Goal: Entertainment & Leisure: Consume media (video, audio)

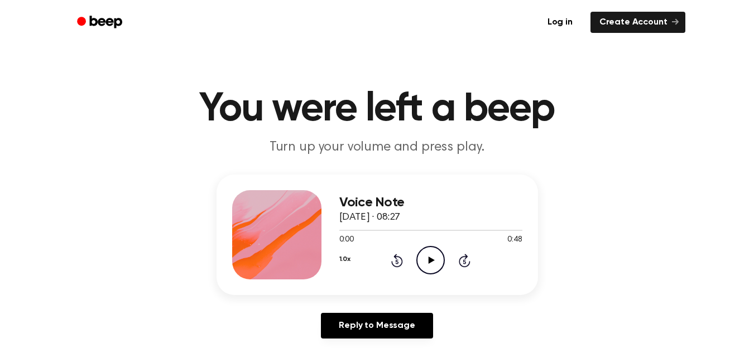
click at [427, 261] on icon "Play Audio" at bounding box center [431, 260] width 28 height 28
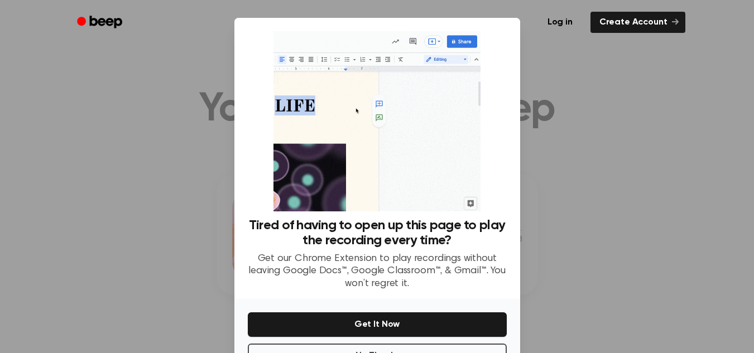
click at [427, 261] on p "Get our Chrome Extension to play recordings without leaving Google Docs™, Googl…" at bounding box center [377, 272] width 259 height 38
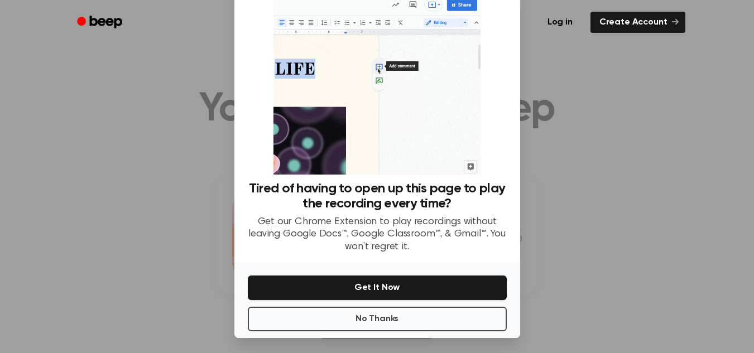
scroll to position [40, 0]
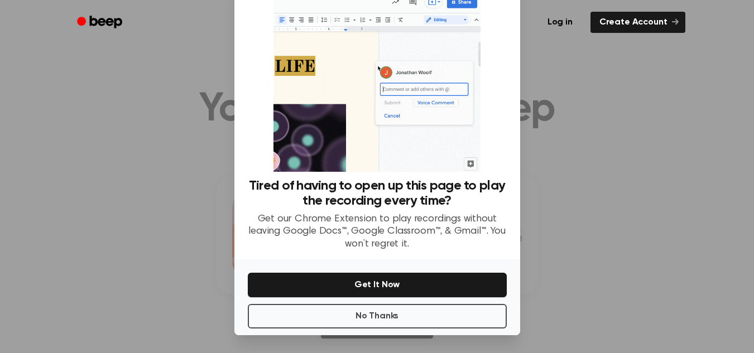
click at [585, 293] on div at bounding box center [377, 176] width 754 height 353
click at [620, 185] on div at bounding box center [377, 176] width 754 height 353
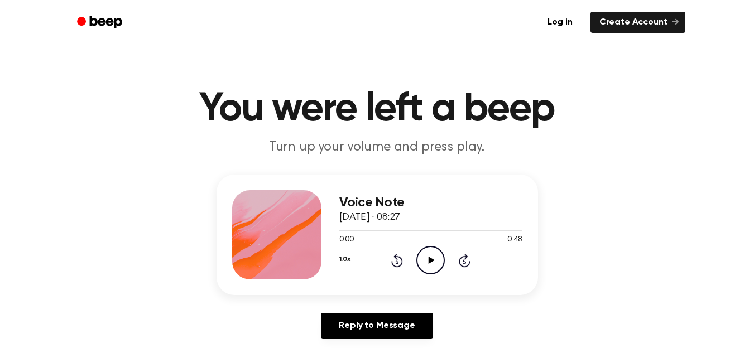
click at [433, 256] on icon "Play Audio" at bounding box center [431, 260] width 28 height 28
